Goal: Find specific fact

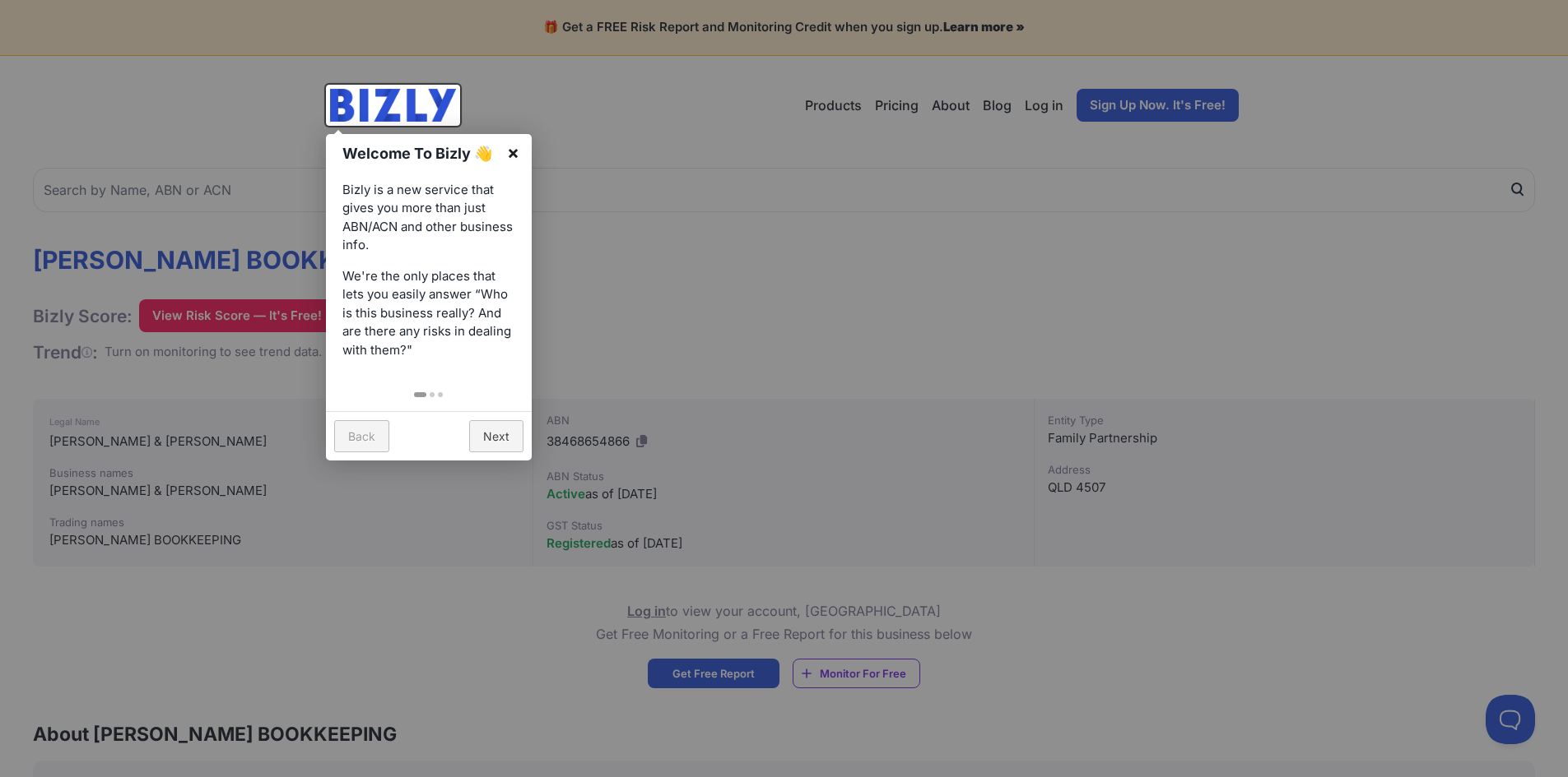
click at [520, 151] on link "×" at bounding box center [512, 152] width 37 height 37
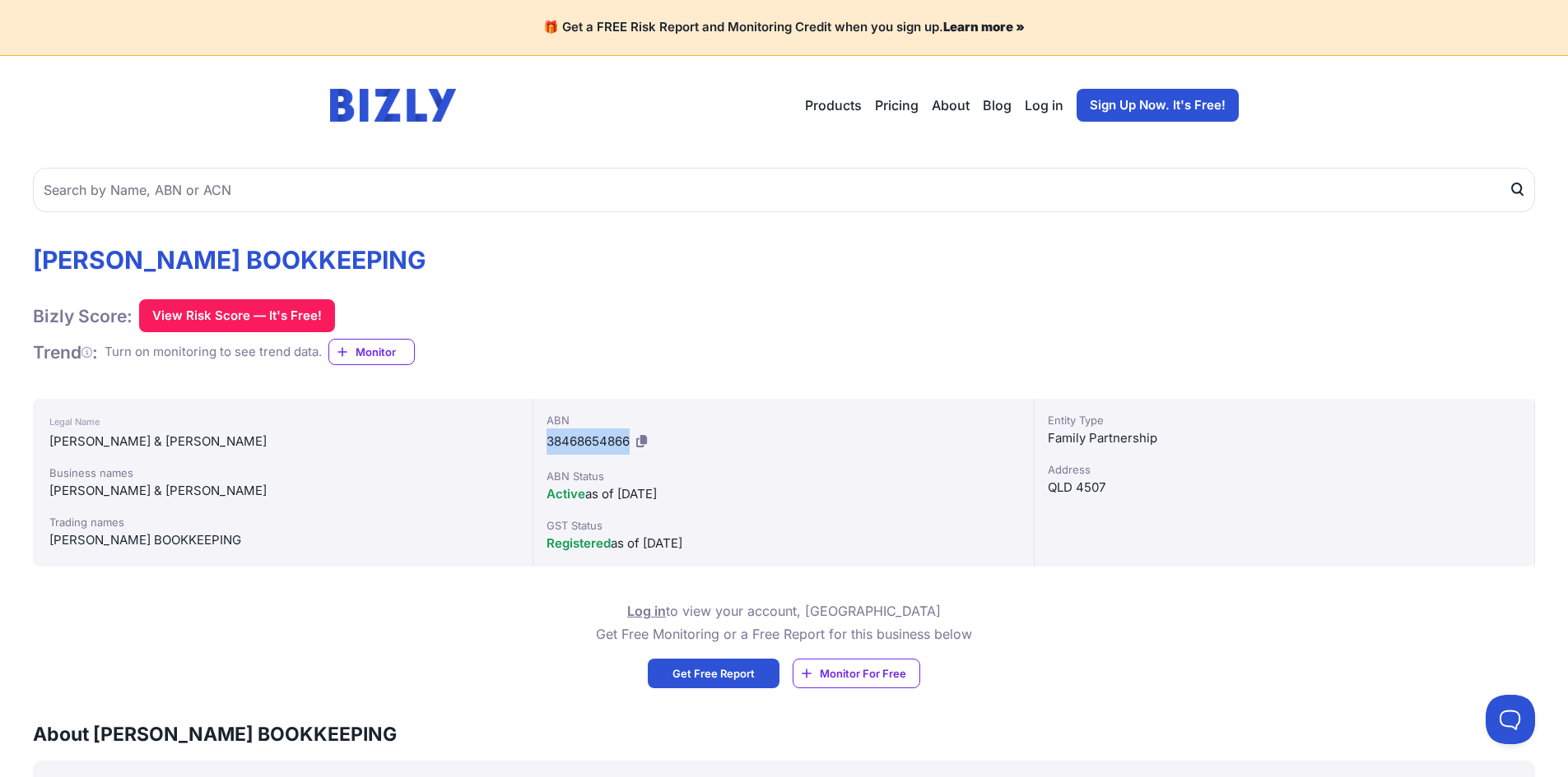
drag, startPoint x: 542, startPoint y: 443, endPoint x: 631, endPoint y: 439, distance: 89.1
click at [631, 439] on div "ABN 38468654866 ABN Status Active as of [DATE] GST Status Registered as of [DAT…" at bounding box center [783, 483] width 500 height 168
copy span "38468654866"
drag, startPoint x: 383, startPoint y: 261, endPoint x: 37, endPoint y: 270, distance: 346.1
click at [37, 270] on h1 "[PERSON_NAME] BOOKKEEPING" at bounding box center [229, 260] width 393 height 30
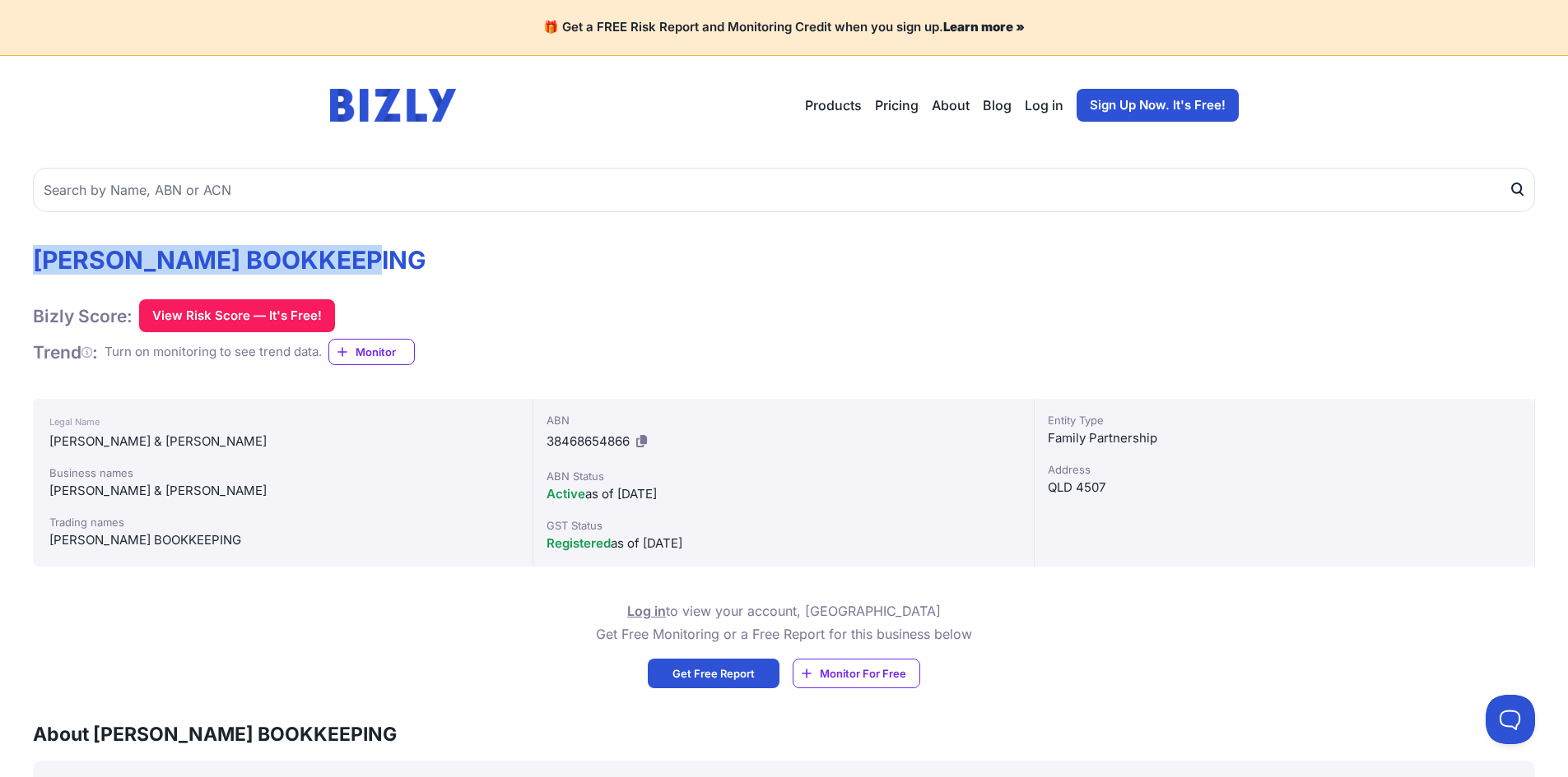
copy h1 "[PERSON_NAME] BOOKKEEPING"
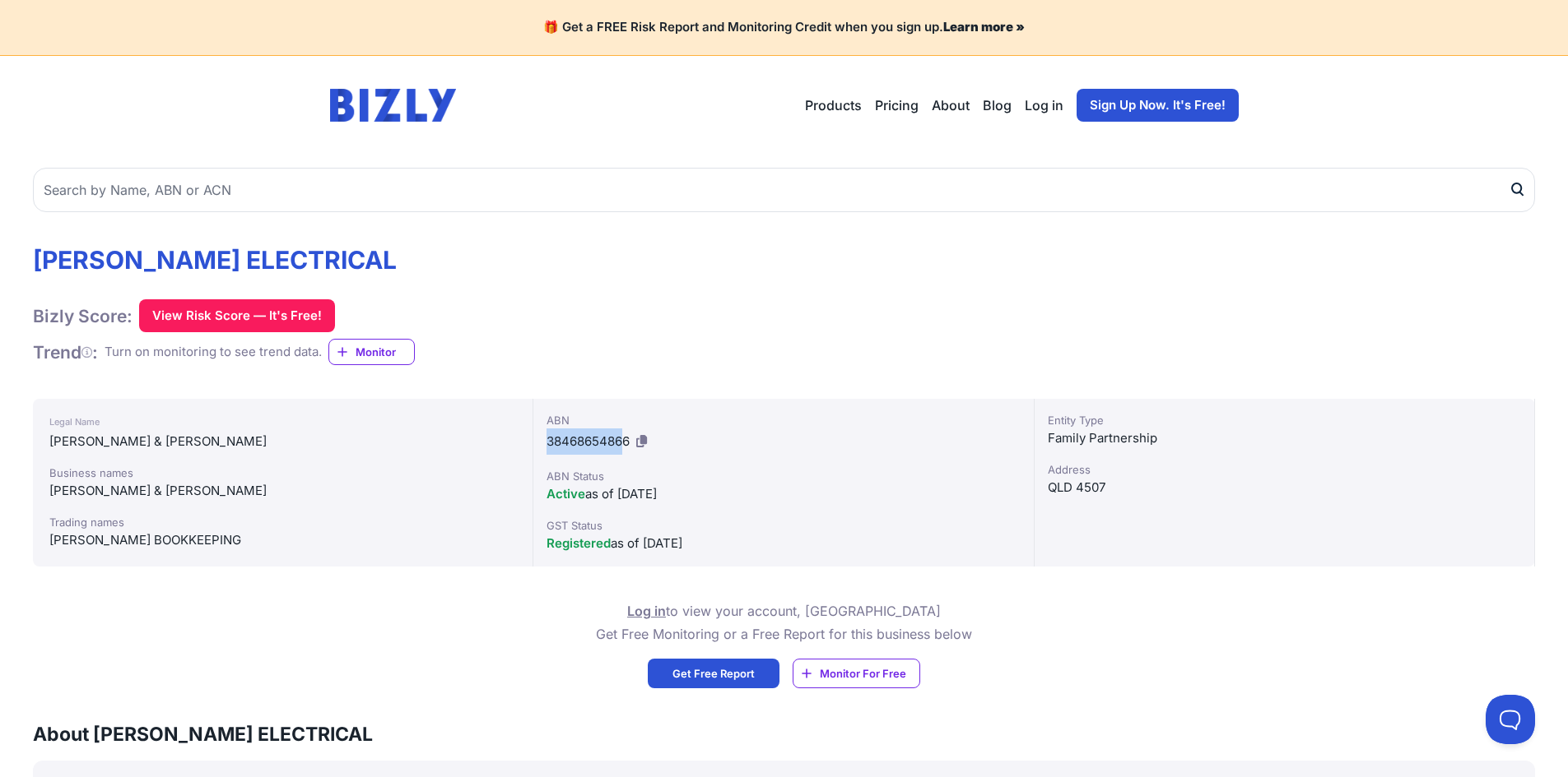
drag, startPoint x: 542, startPoint y: 439, endPoint x: 627, endPoint y: 447, distance: 85.4
click at [627, 447] on div "ABN 38468654866 ABN Status Active as of [DATE] GST Status Registered as of [DAT…" at bounding box center [783, 483] width 500 height 168
